Goal: Task Accomplishment & Management: Complete application form

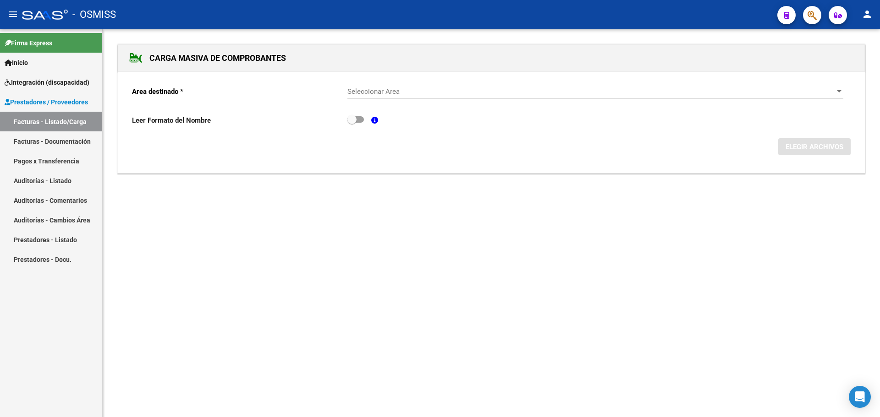
click at [38, 99] on span "Prestadores / Proveedores" at bounding box center [46, 102] width 83 height 10
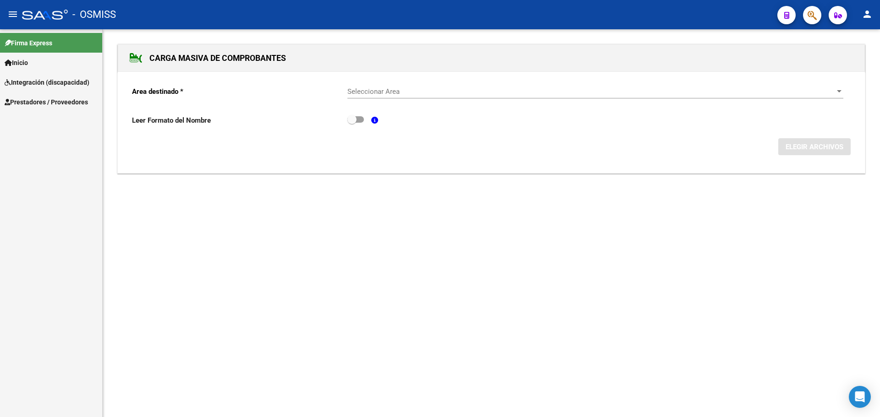
click at [51, 99] on span "Prestadores / Proveedores" at bounding box center [46, 102] width 83 height 10
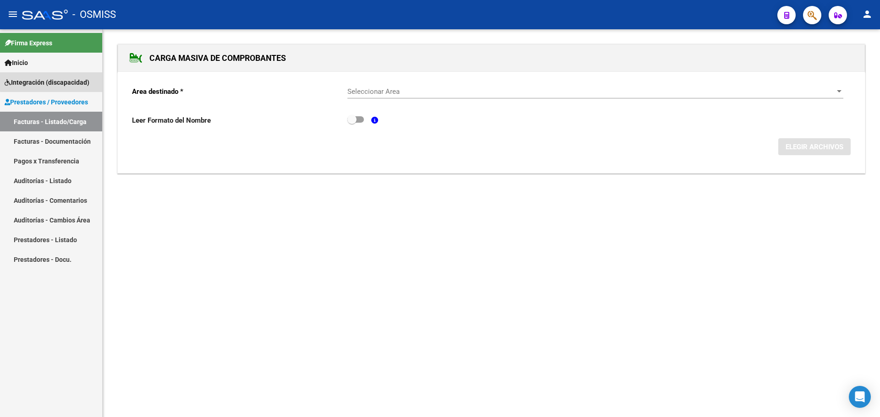
click at [55, 81] on span "Integración (discapacidad)" at bounding box center [47, 82] width 85 height 10
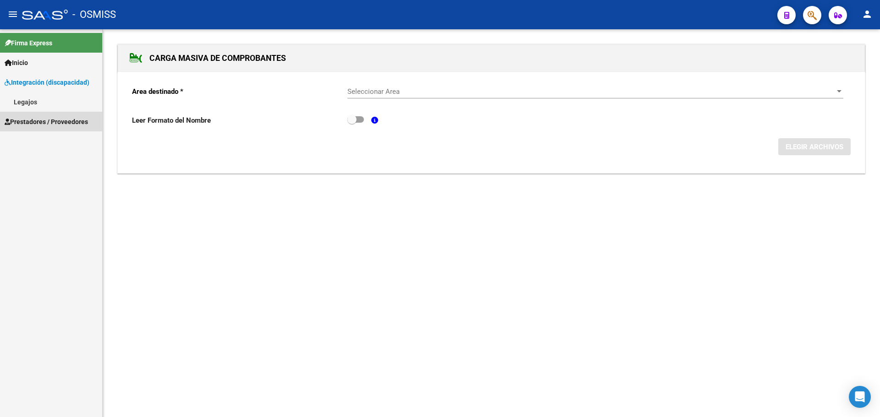
click at [49, 127] on link "Prestadores / Proveedores" at bounding box center [51, 122] width 102 height 20
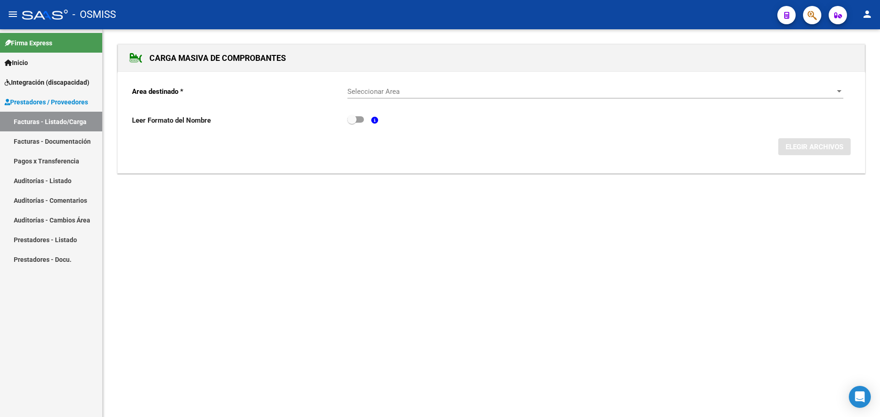
click at [56, 82] on span "Integración (discapacidad)" at bounding box center [47, 82] width 85 height 10
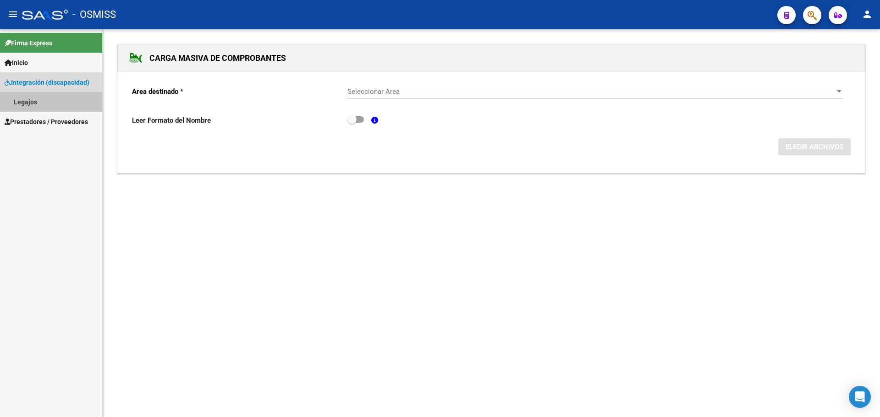
click at [32, 104] on link "Legajos" at bounding box center [51, 102] width 102 height 20
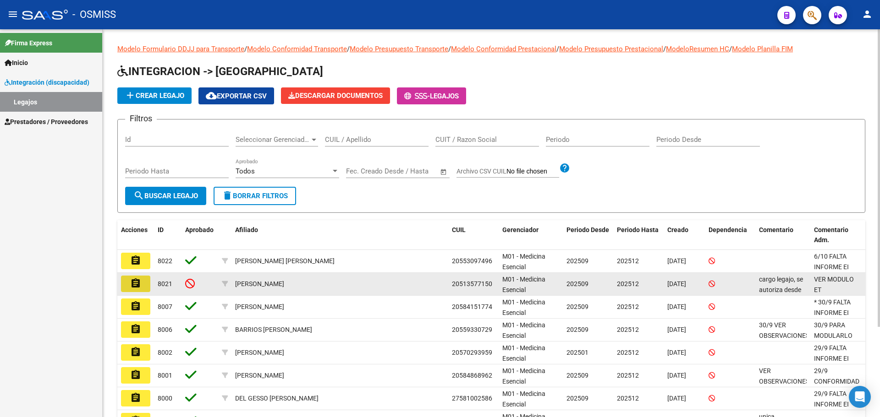
click at [132, 283] on mat-icon "assignment" at bounding box center [135, 283] width 11 height 11
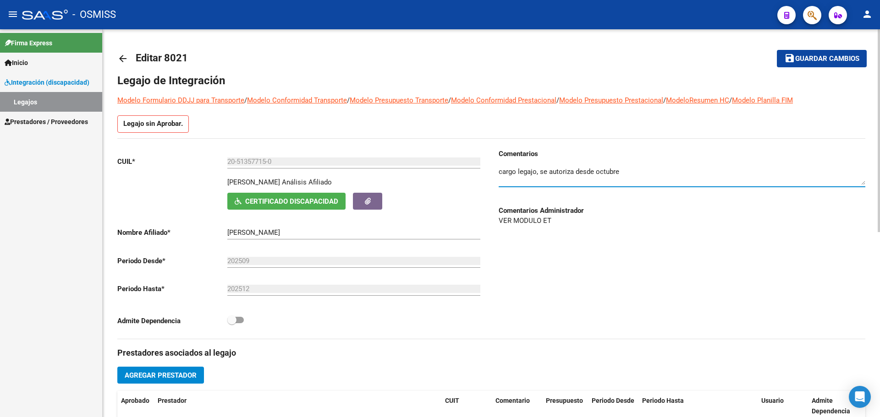
click at [630, 171] on textarea at bounding box center [682, 176] width 367 height 18
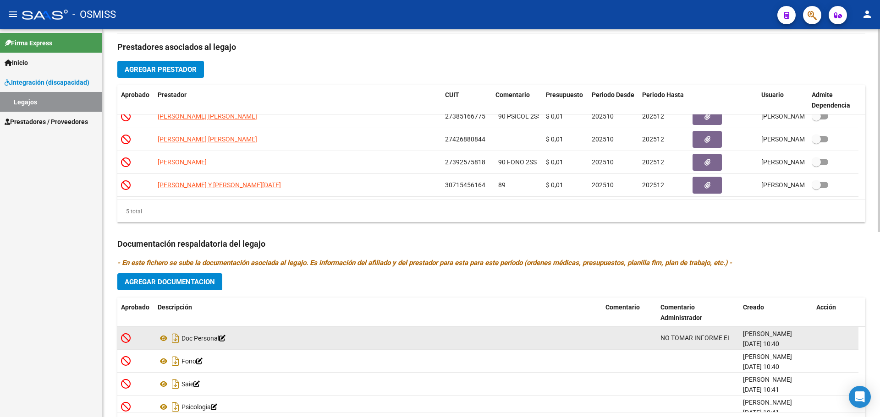
scroll to position [353, 0]
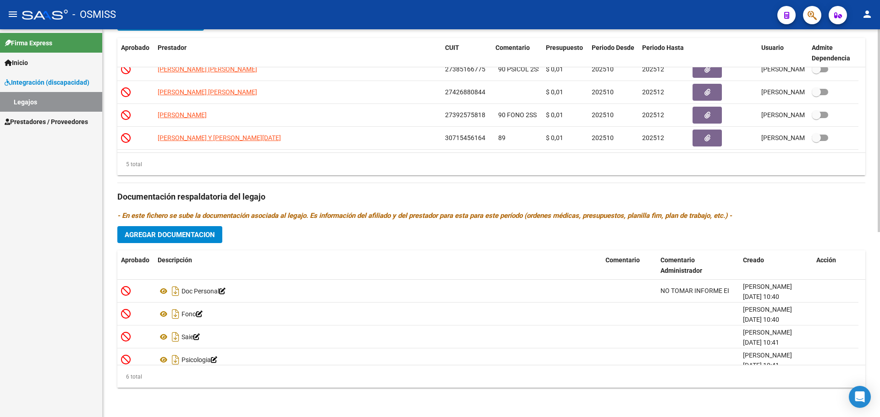
type textarea "cargo legajo, se autoriza desde octubre subo acta acuerdo"
click at [167, 237] on span "Agregar Documentacion" at bounding box center [170, 235] width 90 height 8
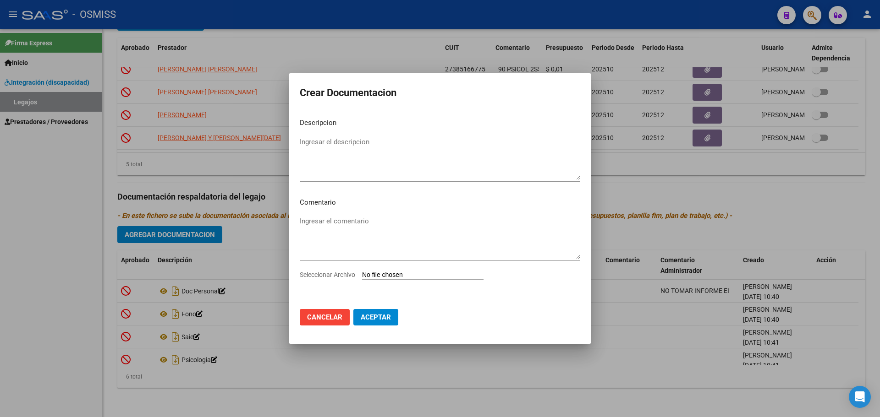
click at [413, 277] on input "Seleccionar Archivo" at bounding box center [422, 275] width 121 height 9
type input "C:\fakepath\ACTA DE ACUERDO (2).pdf"
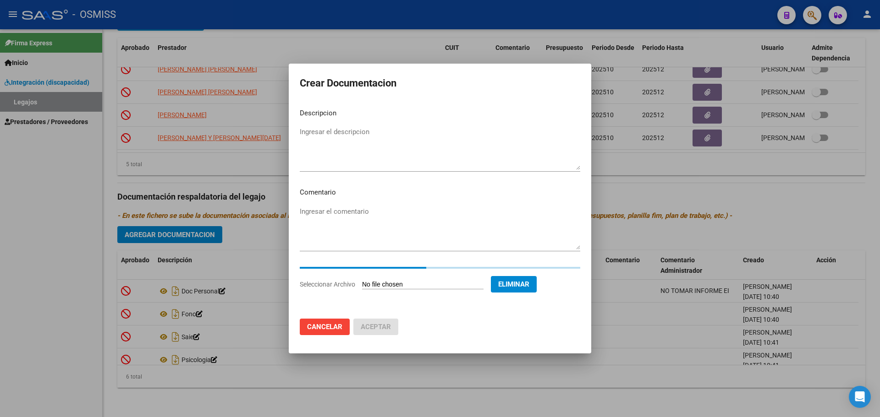
click at [325, 130] on textarea "Ingresar el descripcion" at bounding box center [440, 148] width 280 height 43
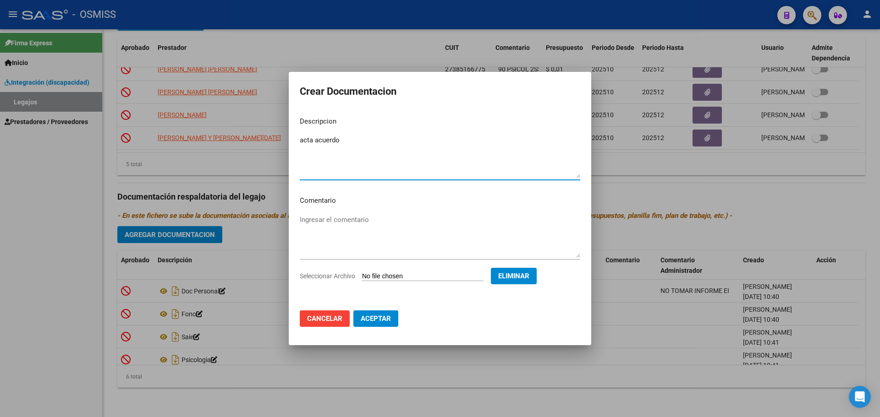
type textarea "acta acuerdo"
click at [378, 319] on span "Aceptar" at bounding box center [376, 319] width 30 height 8
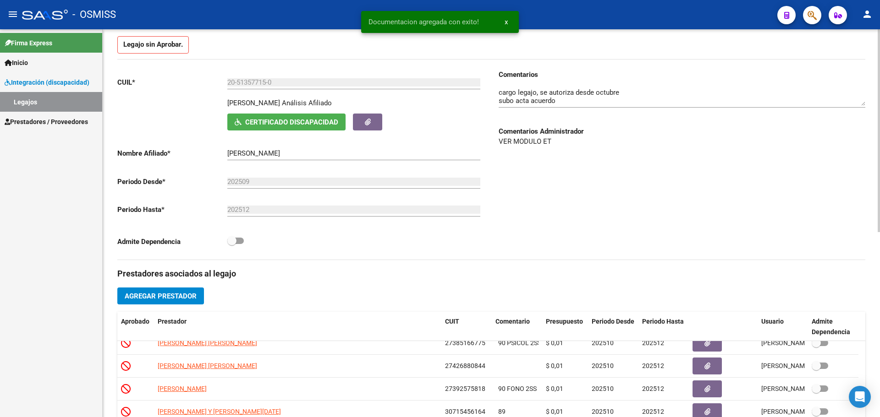
scroll to position [33, 0]
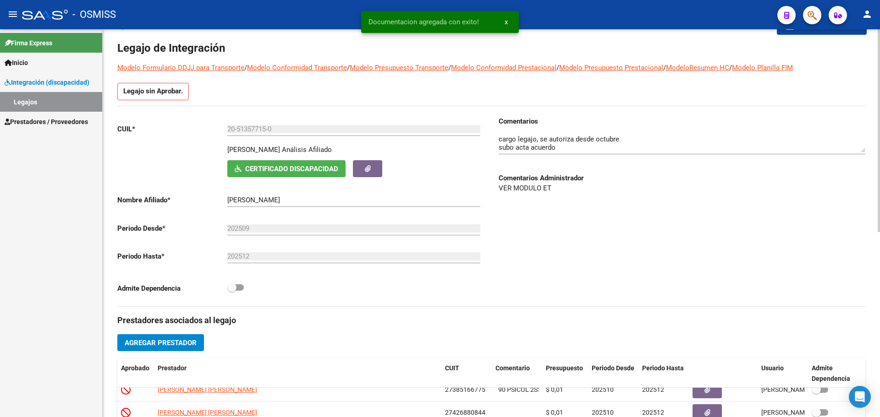
click at [571, 147] on textarea at bounding box center [682, 143] width 367 height 18
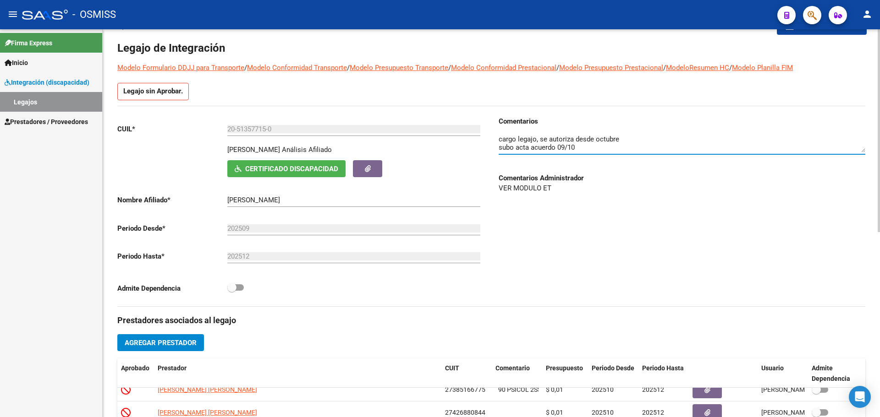
scroll to position [0, 0]
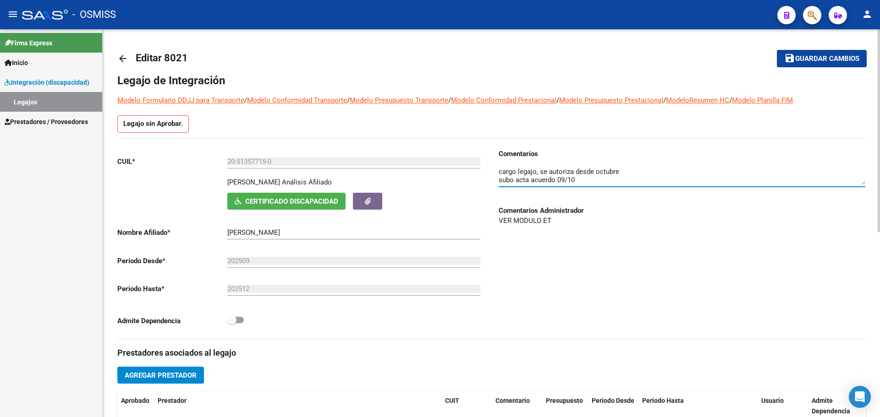
type textarea "cargo legajo, se autoriza desde octubre subo acta acuerdo 09/10"
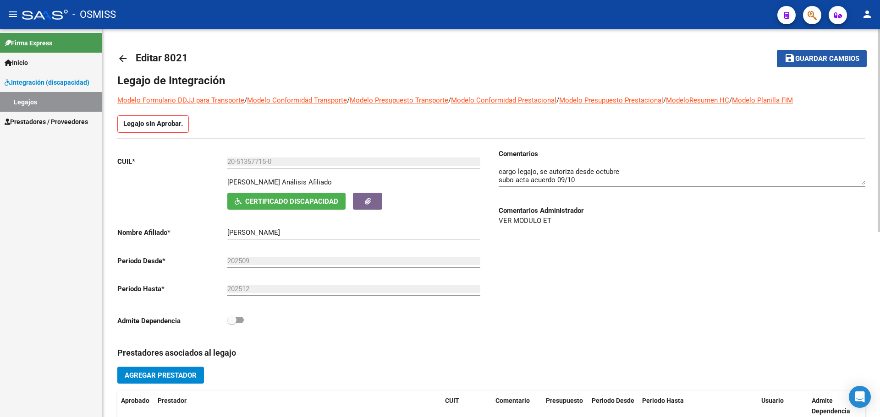
click at [831, 62] on span "Guardar cambios" at bounding box center [827, 59] width 64 height 8
